Goal: Use online tool/utility: Utilize a website feature to perform a specific function

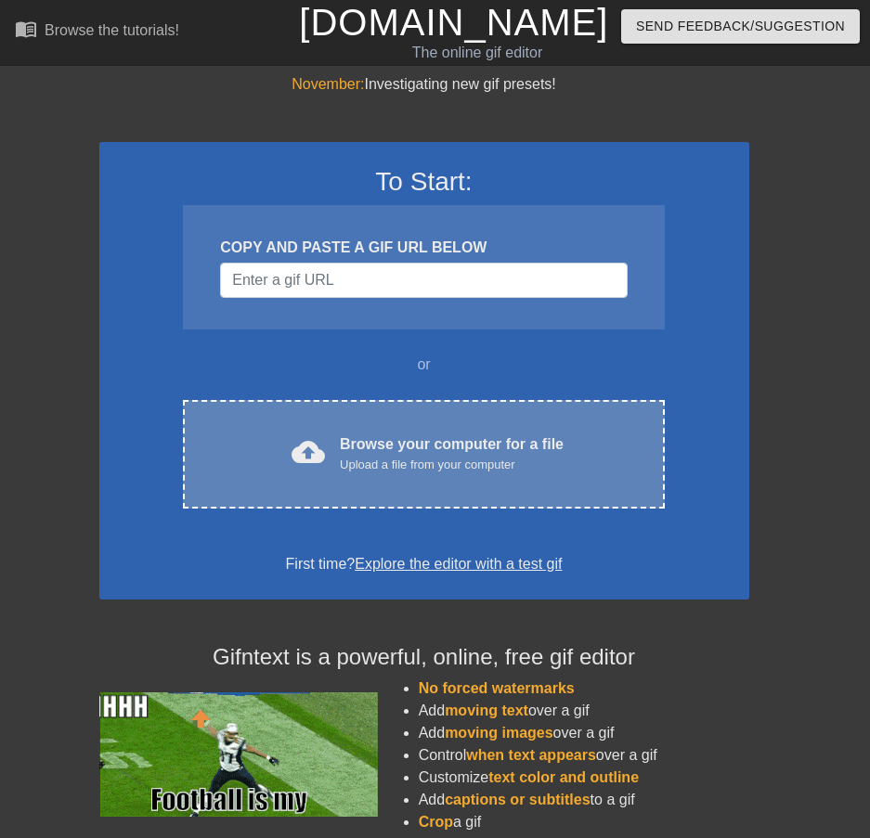
click at [369, 434] on div "Browse your computer for a file Upload a file from your computer" at bounding box center [452, 453] width 224 height 41
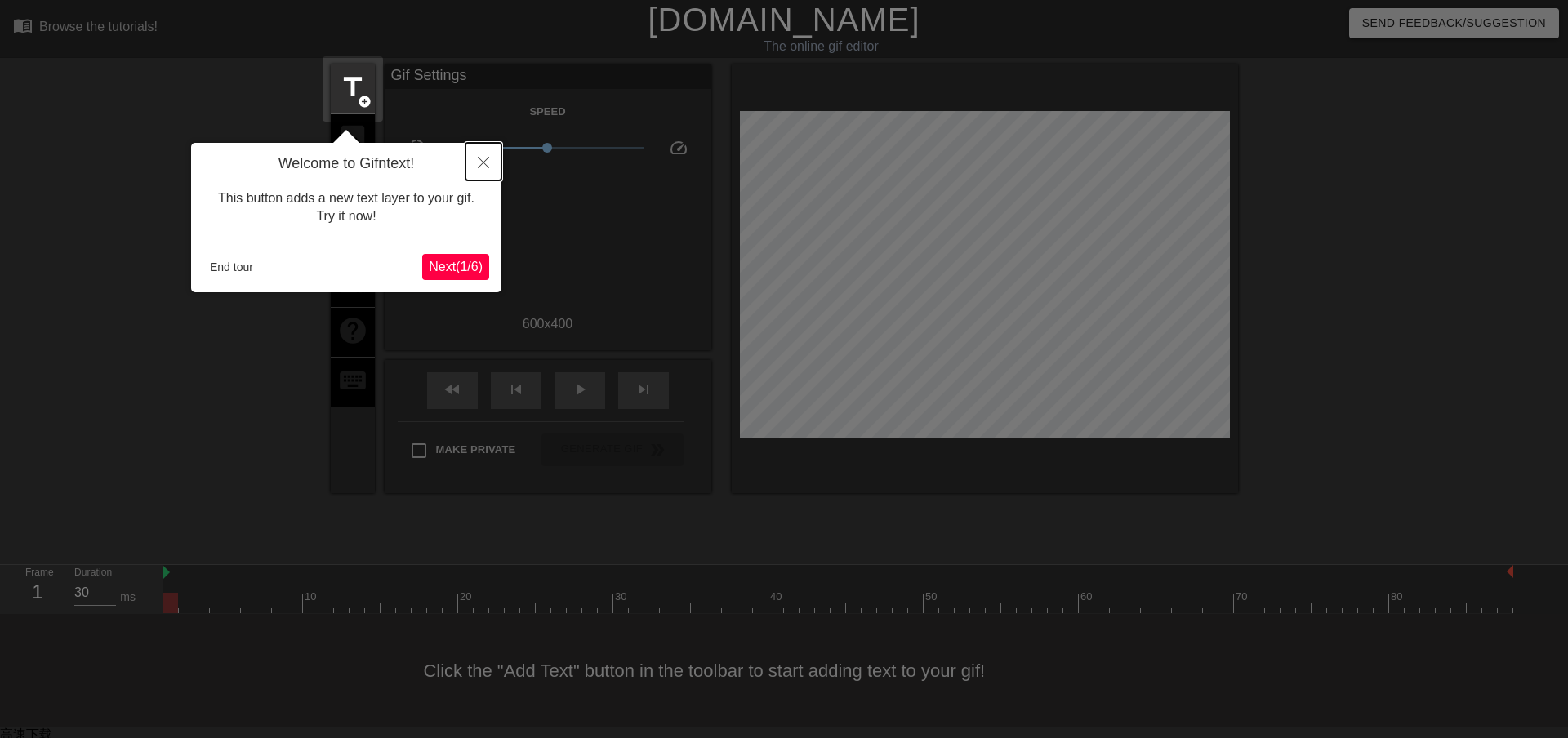
click at [485, 161] on icon "Close" at bounding box center [483, 162] width 11 height 11
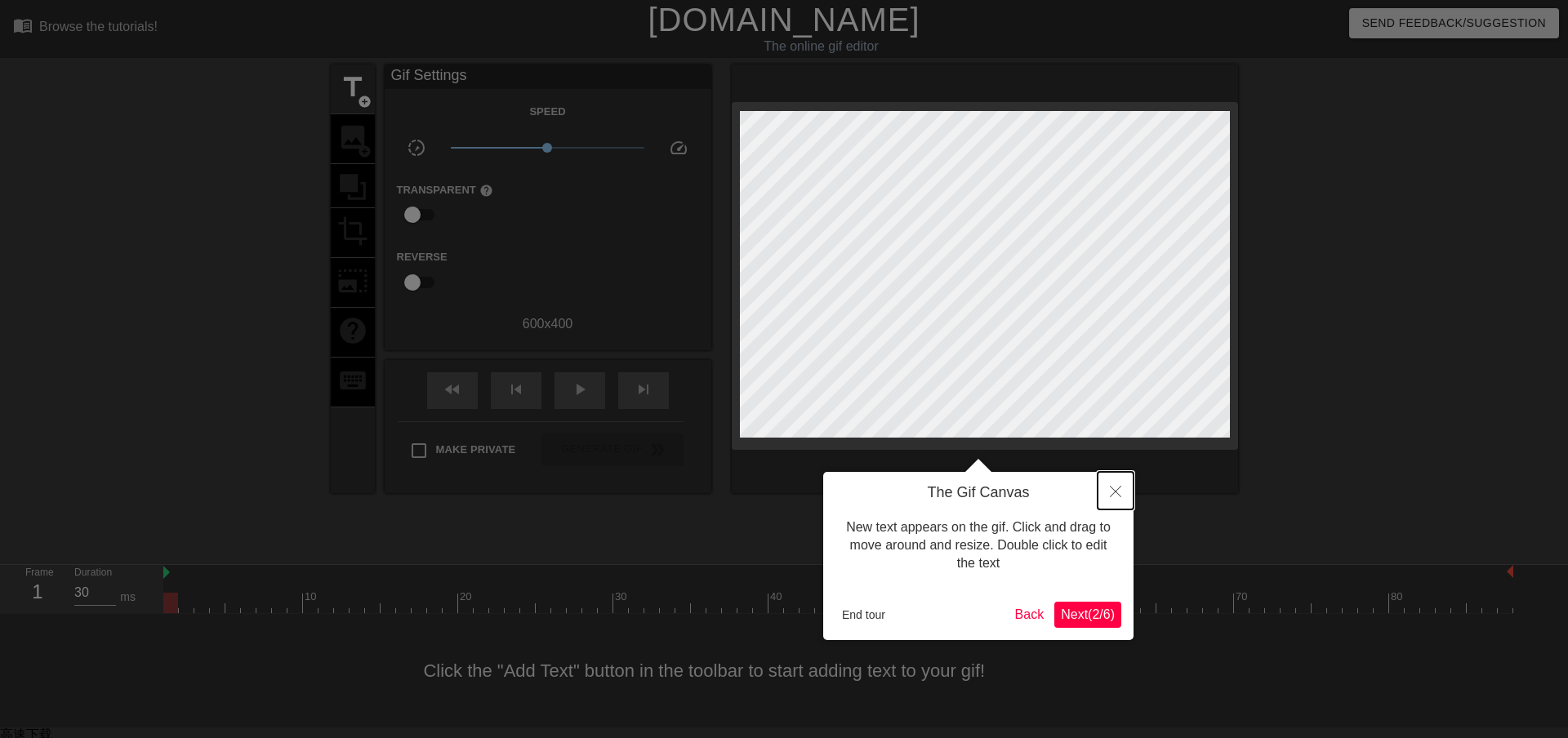
click at [1115, 487] on icon "Close" at bounding box center [1115, 491] width 11 height 11
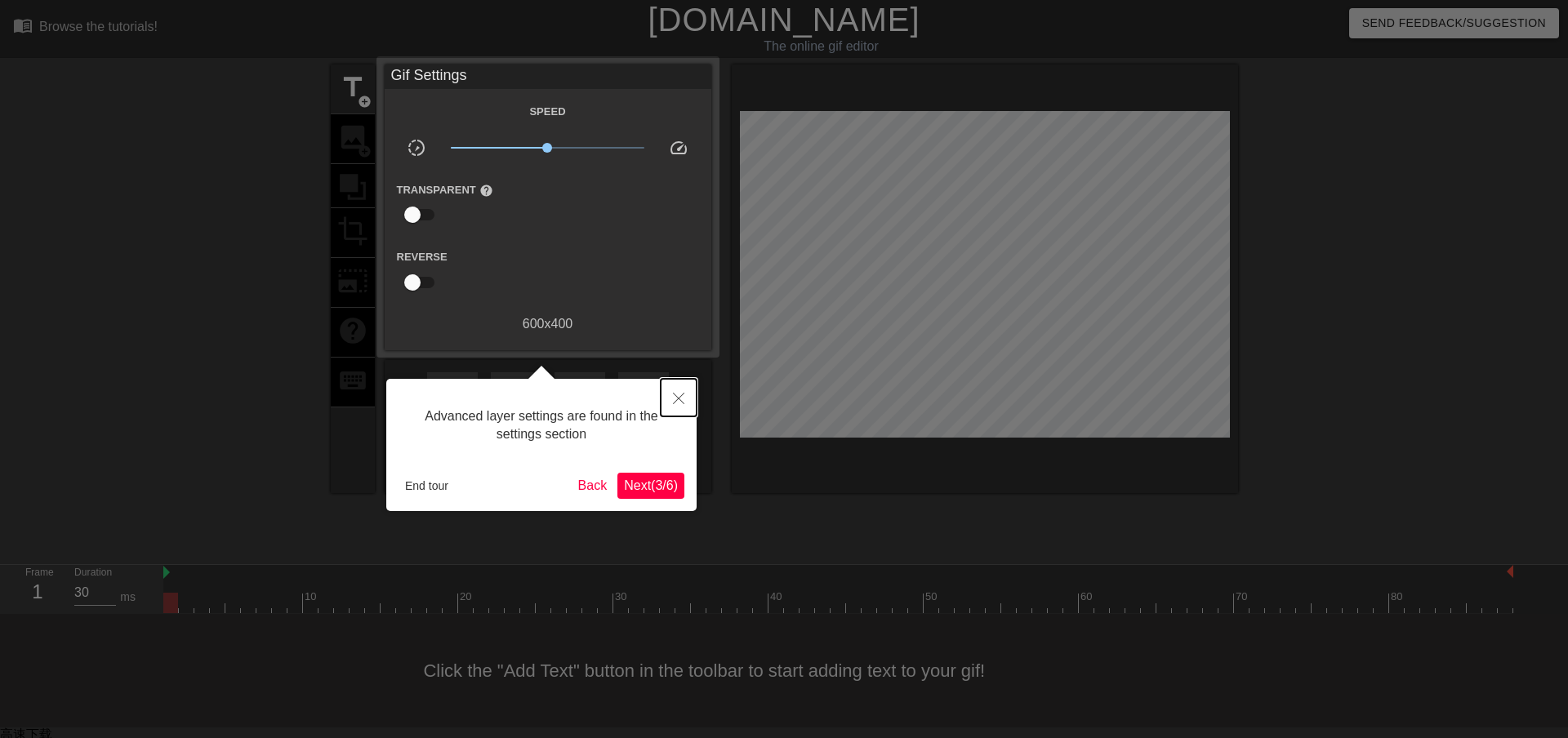
click at [683, 392] on button "Close" at bounding box center [678, 398] width 36 height 38
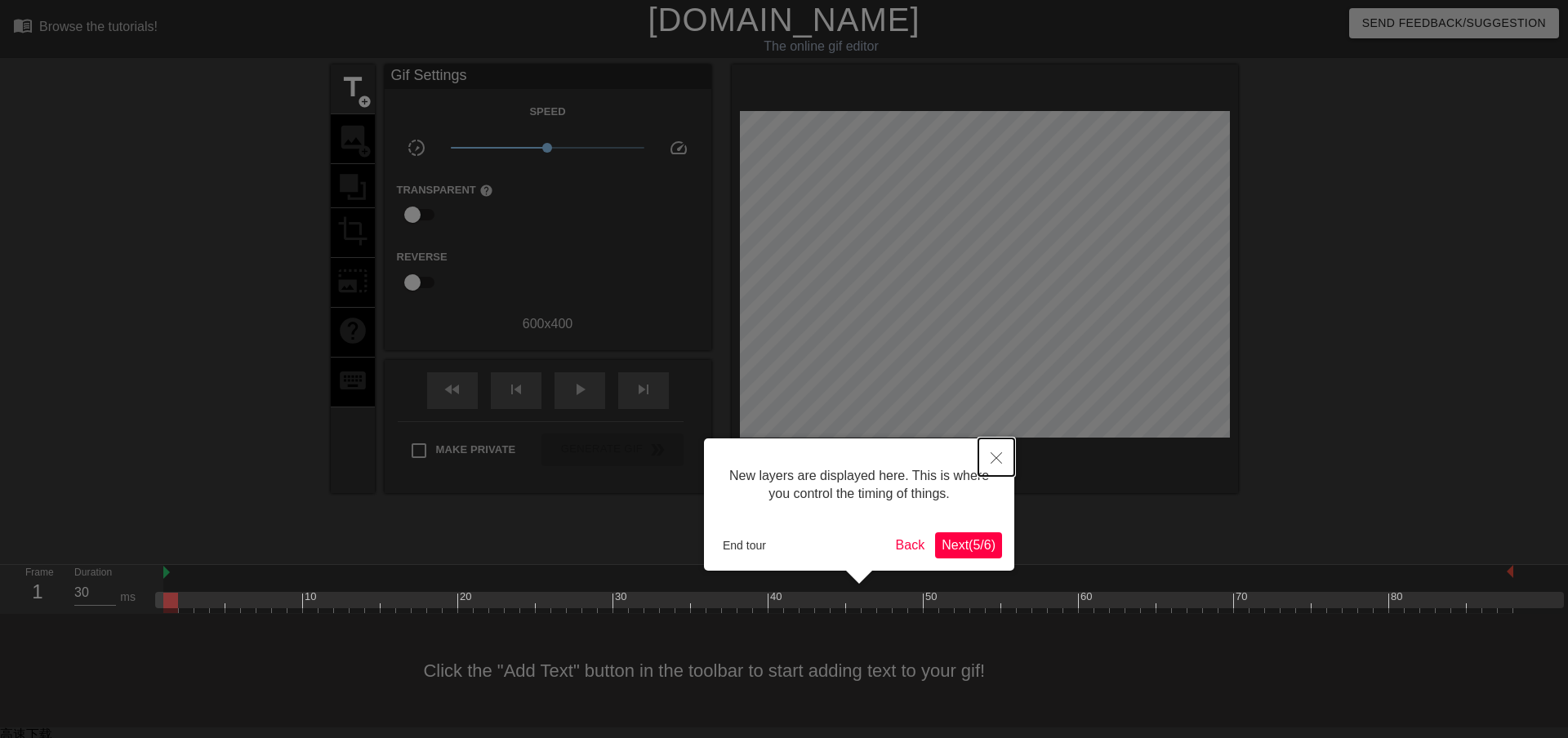
click at [991, 449] on button "Close" at bounding box center [996, 457] width 36 height 38
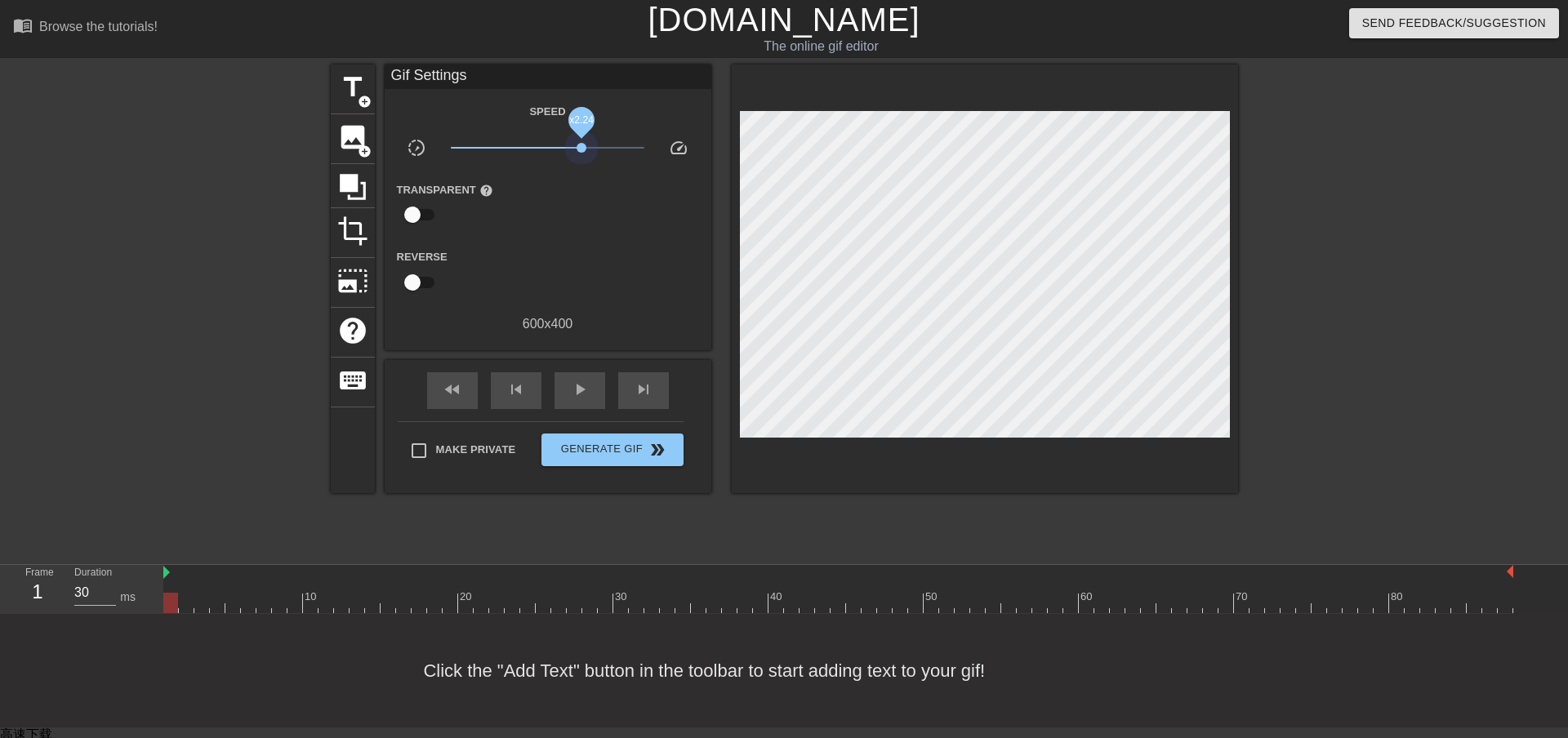
drag, startPoint x: 544, startPoint y: 150, endPoint x: 582, endPoint y: 154, distance: 38.2
click at [582, 154] on span "x2.24" at bounding box center [547, 148] width 194 height 19
click at [586, 382] on span "play_arrow" at bounding box center [580, 390] width 19 height 19
click at [540, 325] on div "600 x 400" at bounding box center [547, 324] width 326 height 19
drag, startPoint x: 579, startPoint y: 152, endPoint x: 641, endPoint y: 154, distance: 62.0
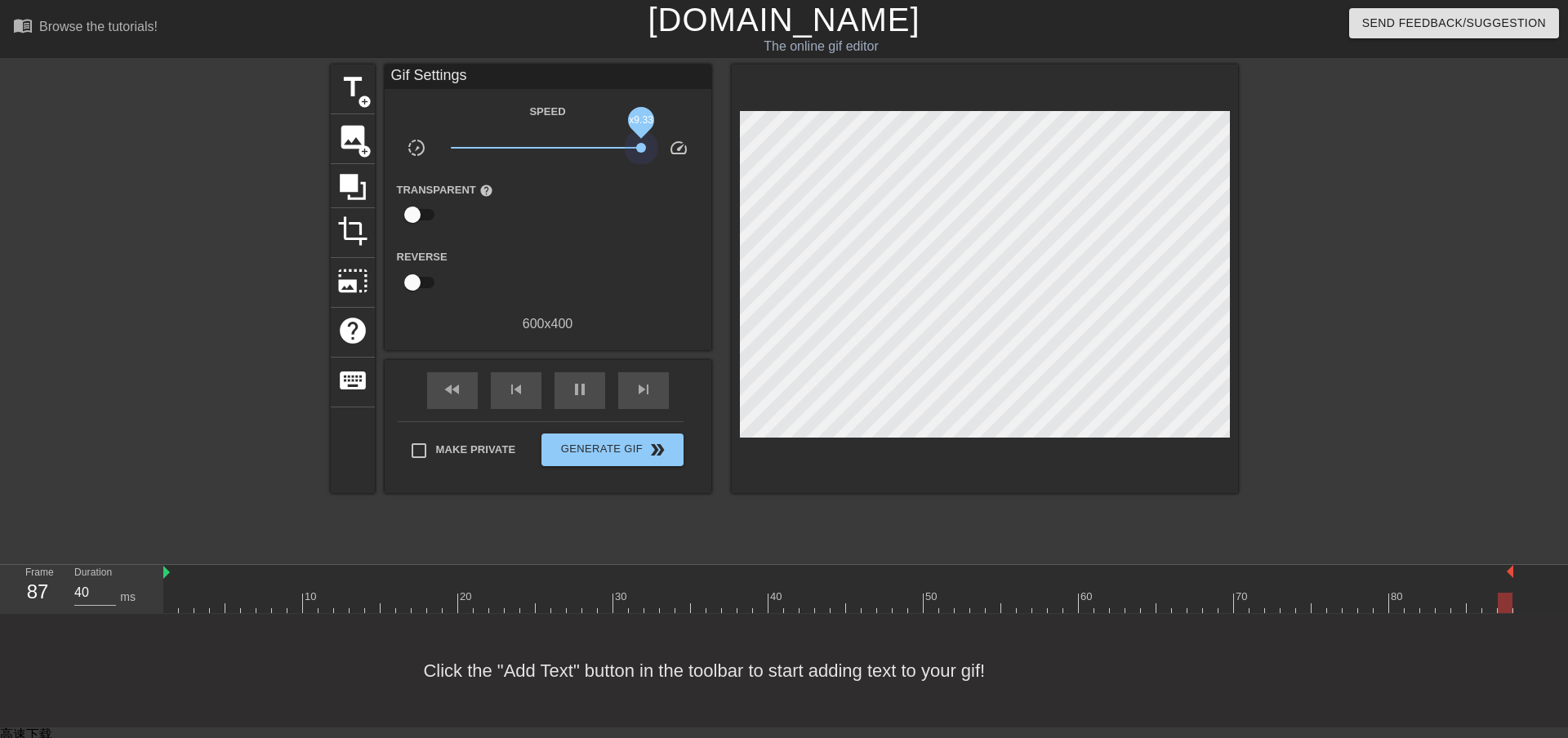
click at [641, 154] on span "x9.33" at bounding box center [547, 148] width 194 height 19
type input "40"
click at [570, 453] on span "Generate Gif double_arrow" at bounding box center [612, 449] width 128 height 19
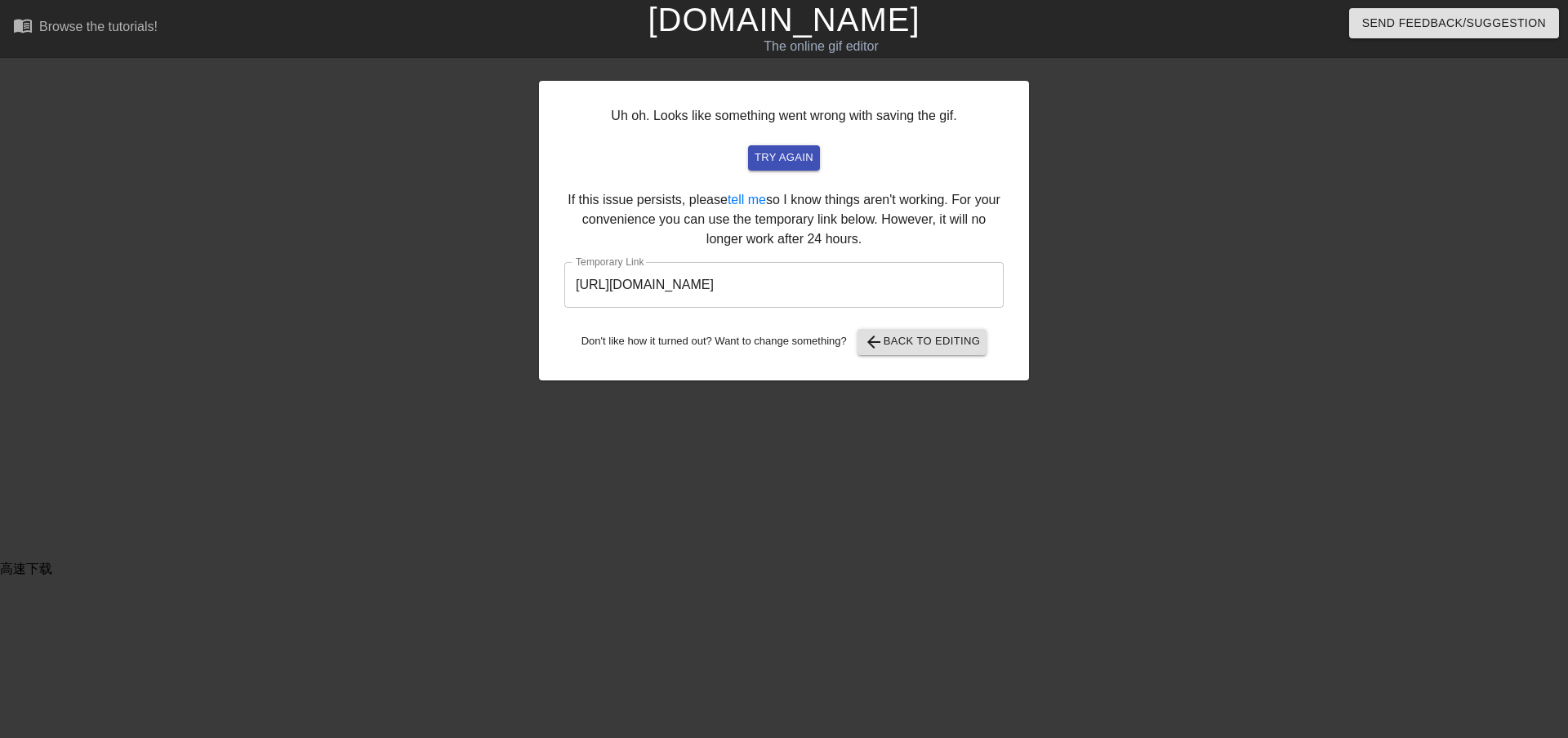
click at [750, 287] on input "https://www.gifntext.com/temp_generations/bxxmHbMj.gif" at bounding box center [783, 285] width 439 height 46
drag, startPoint x: 512, startPoint y: 0, endPoint x: 1029, endPoint y: 186, distance: 549.4
click at [1035, 187] on div "Uh oh. Looks like something went wrong with saving the gif. try again If this i…" at bounding box center [784, 309] width 1568 height 490
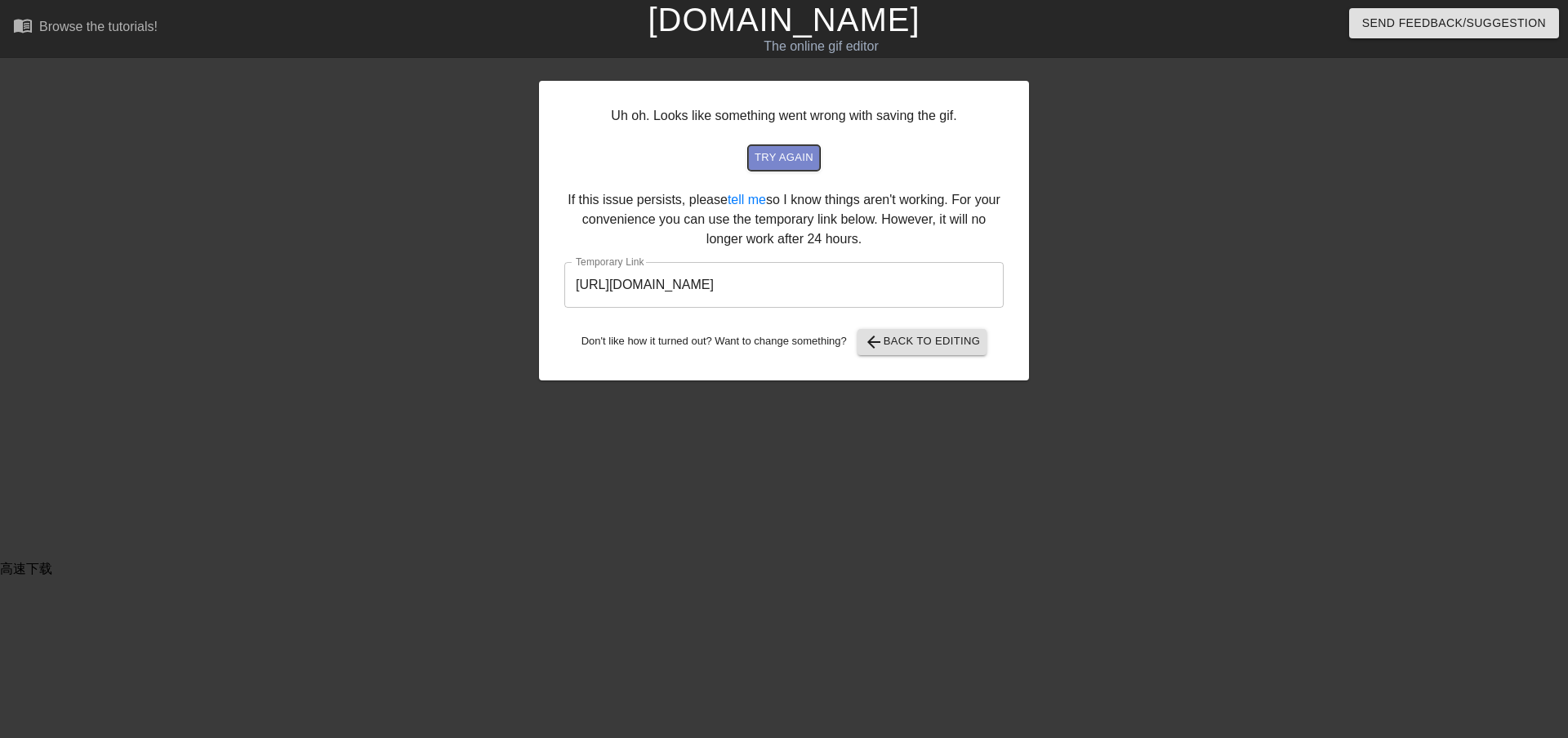
click at [809, 157] on span "try again" at bounding box center [784, 157] width 59 height 18
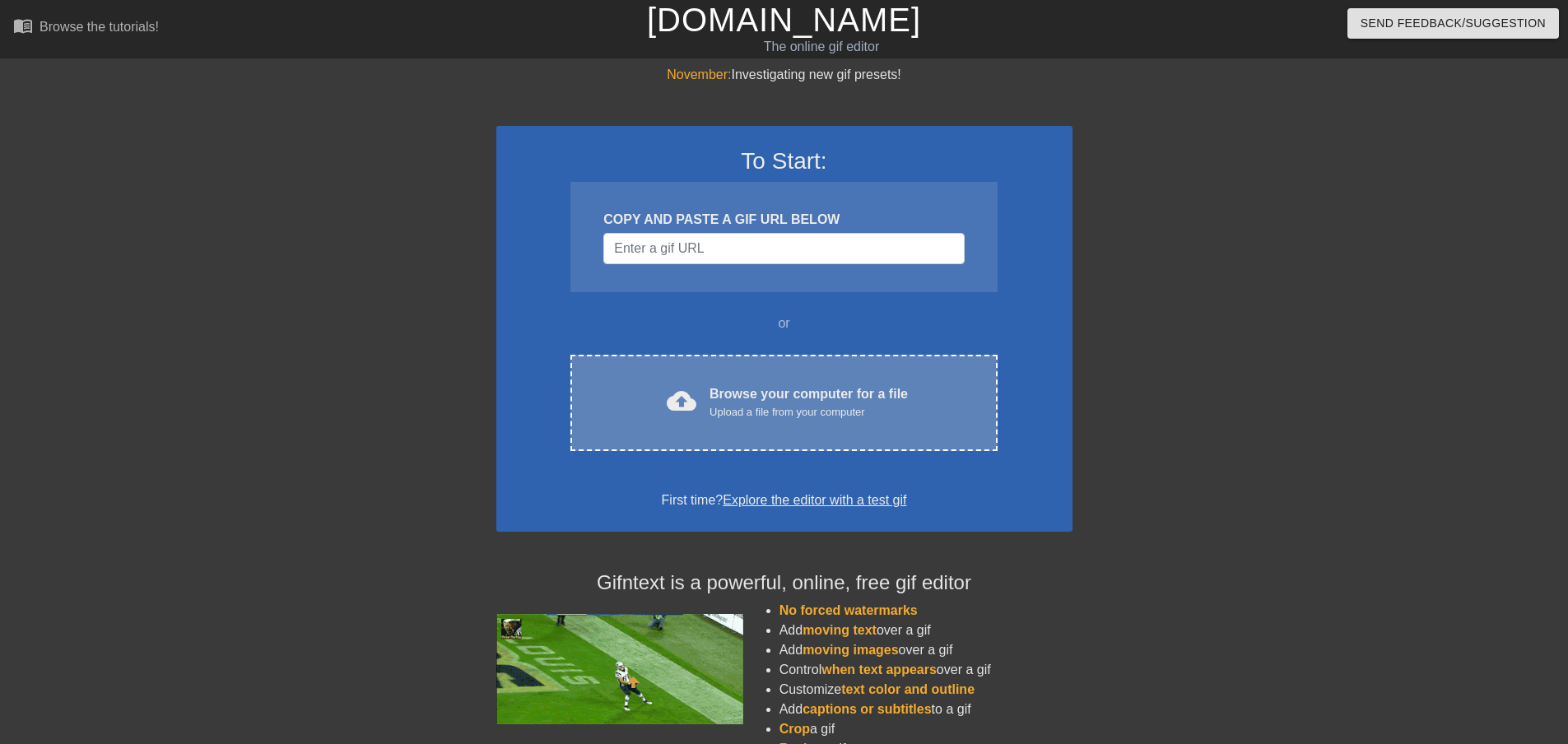
click at [695, 391] on span "cloud_upload" at bounding box center [681, 400] width 29 height 29
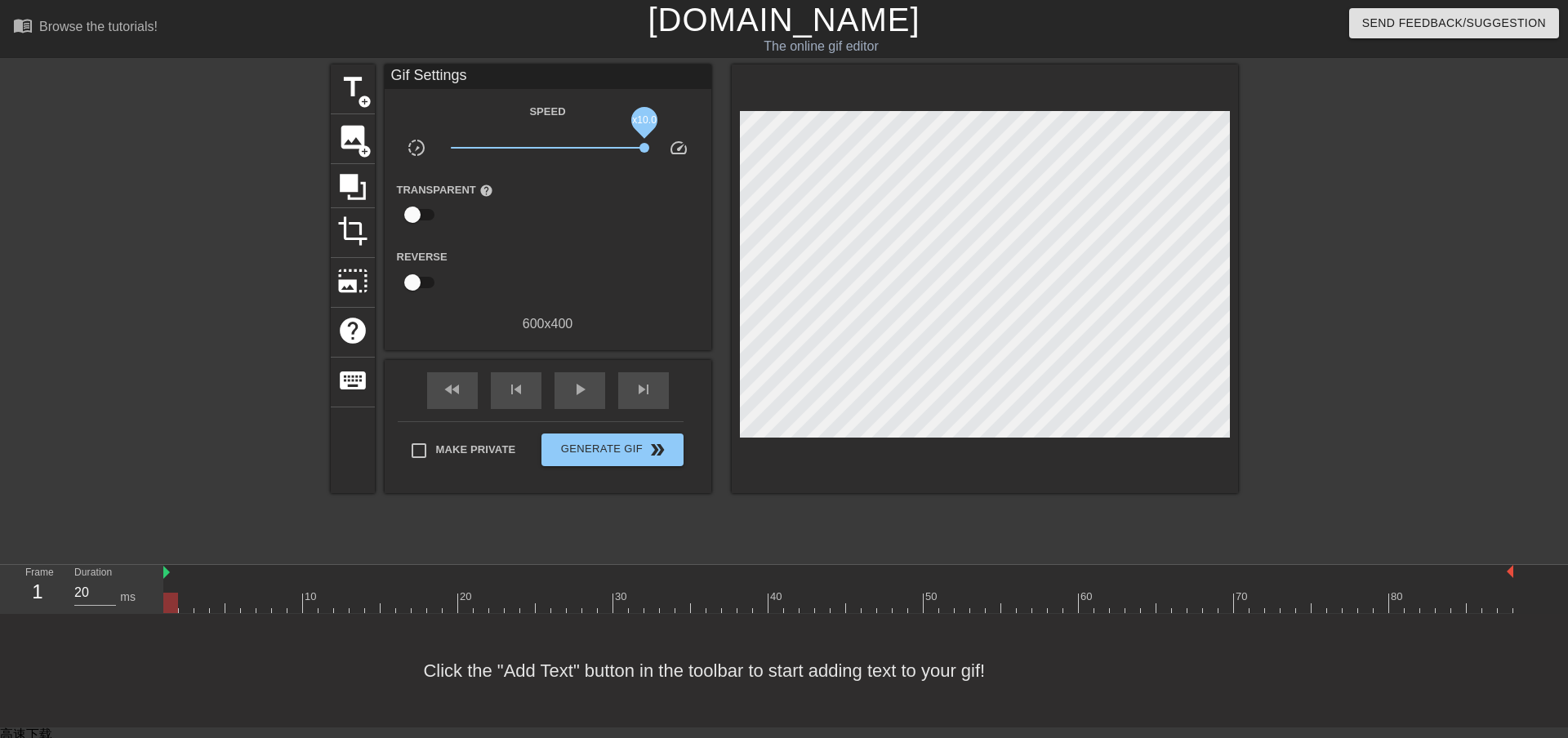
click at [805, 187] on div "title add_circle image add_circle crop photo_size_select_large help keyboard Gi…" at bounding box center [784, 278] width 907 height 428
click at [587, 389] on span "play_arrow" at bounding box center [580, 390] width 19 height 19
drag, startPoint x: 643, startPoint y: 149, endPoint x: 699, endPoint y: 156, distance: 56.4
click at [696, 156] on div "slow_motion_video x10.0 speed" at bounding box center [547, 150] width 326 height 26
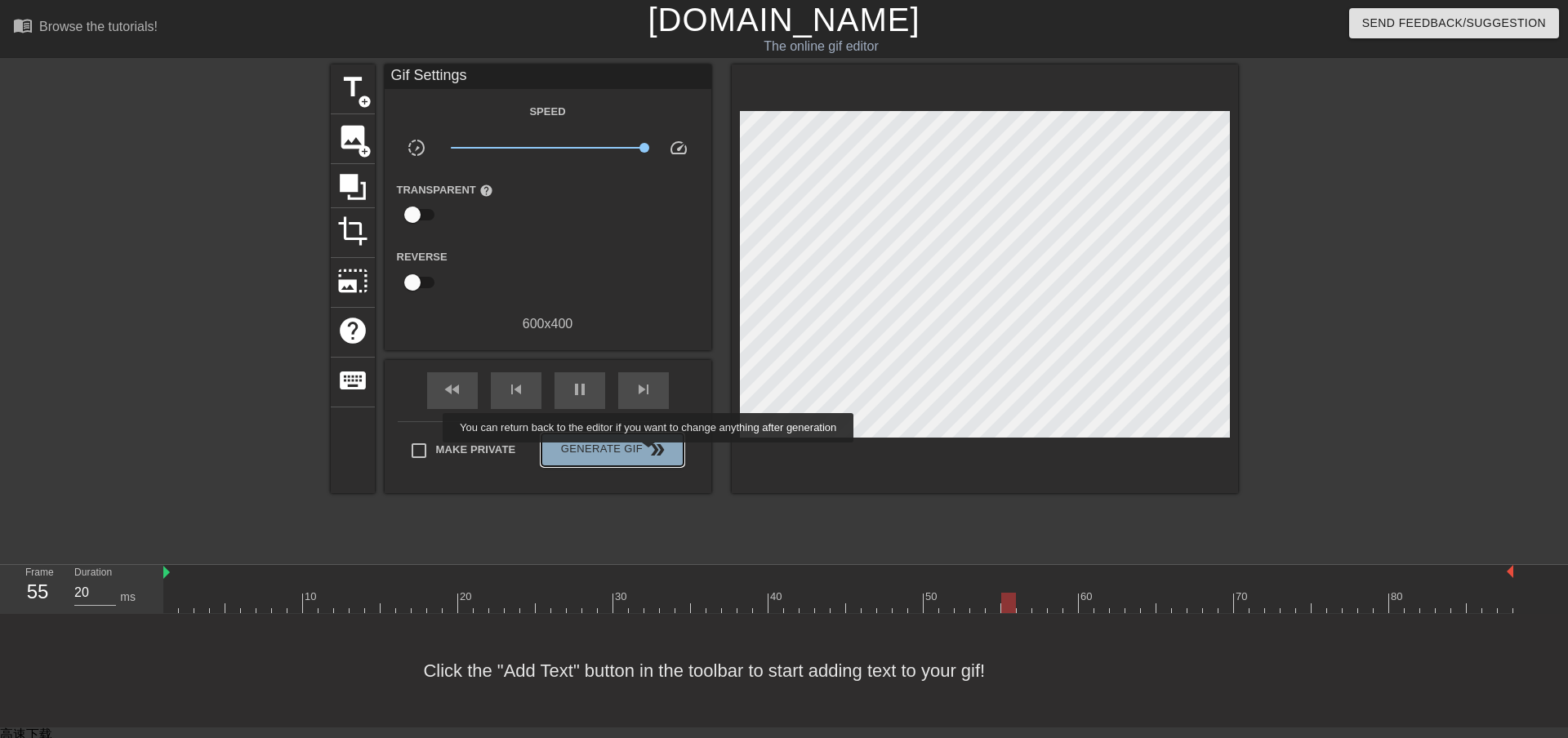
click at [650, 454] on span "double_arrow" at bounding box center [657, 449] width 19 height 19
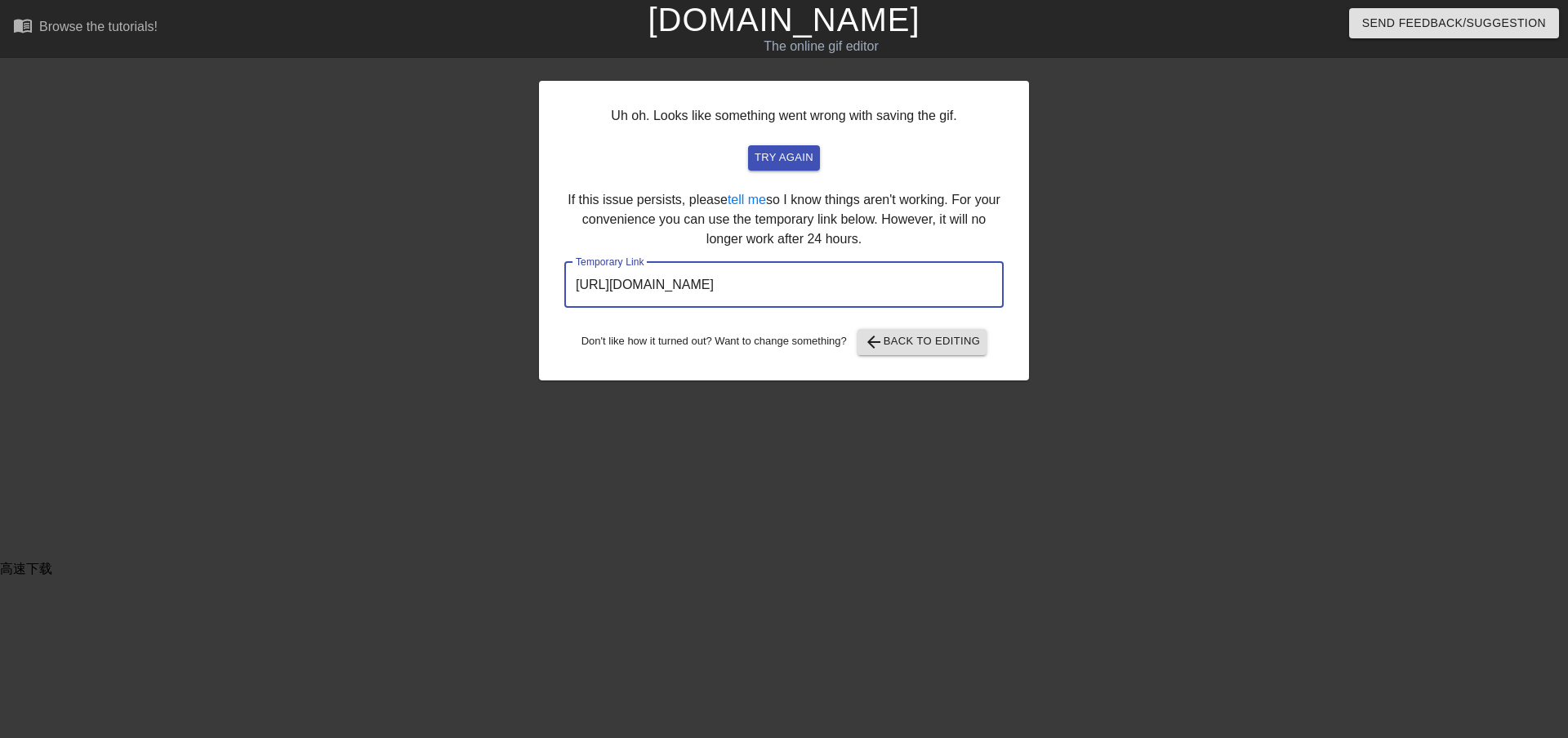
click at [793, 291] on input "[URL][DOMAIN_NAME]" at bounding box center [783, 285] width 439 height 46
